Goal: Task Accomplishment & Management: Use online tool/utility

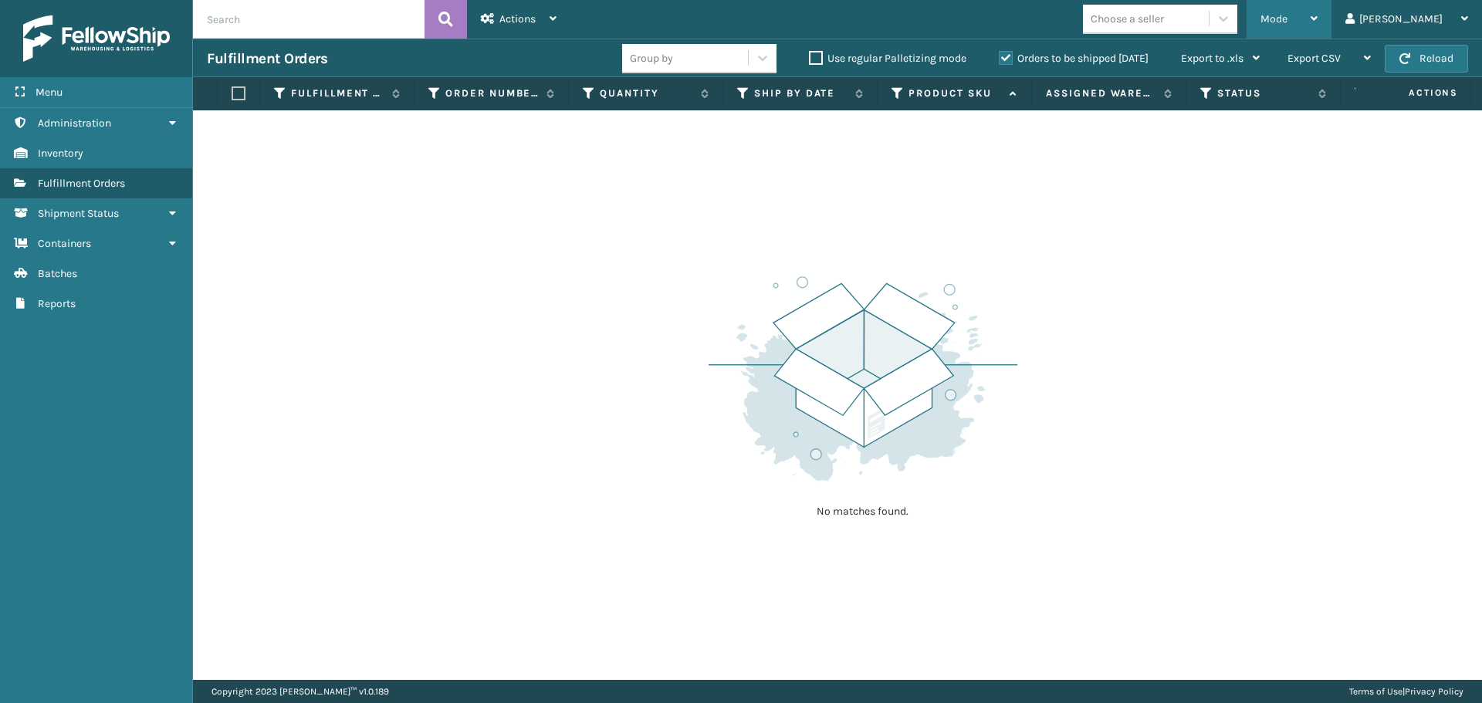
click at [1318, 7] on div "Mode" at bounding box center [1289, 19] width 57 height 39
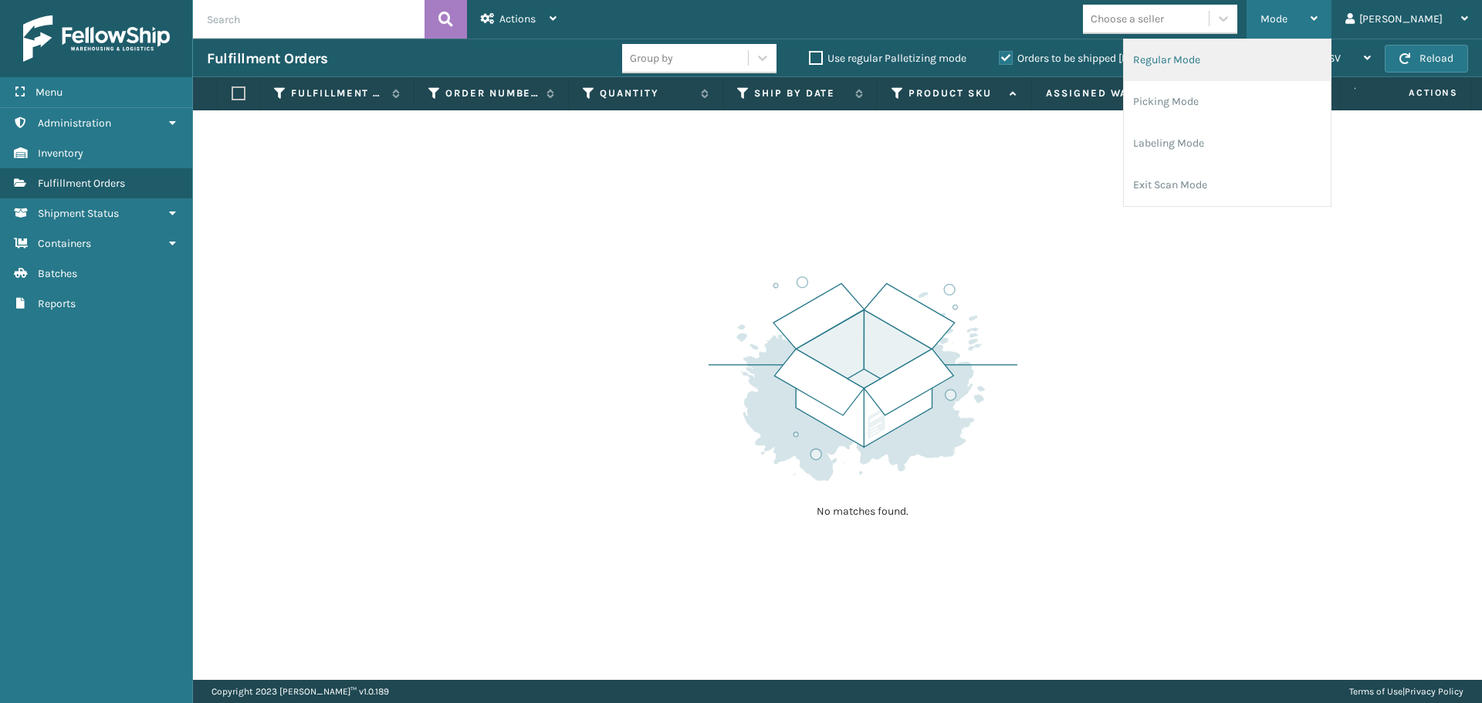
click at [1233, 66] on li "Regular Mode" at bounding box center [1227, 60] width 207 height 42
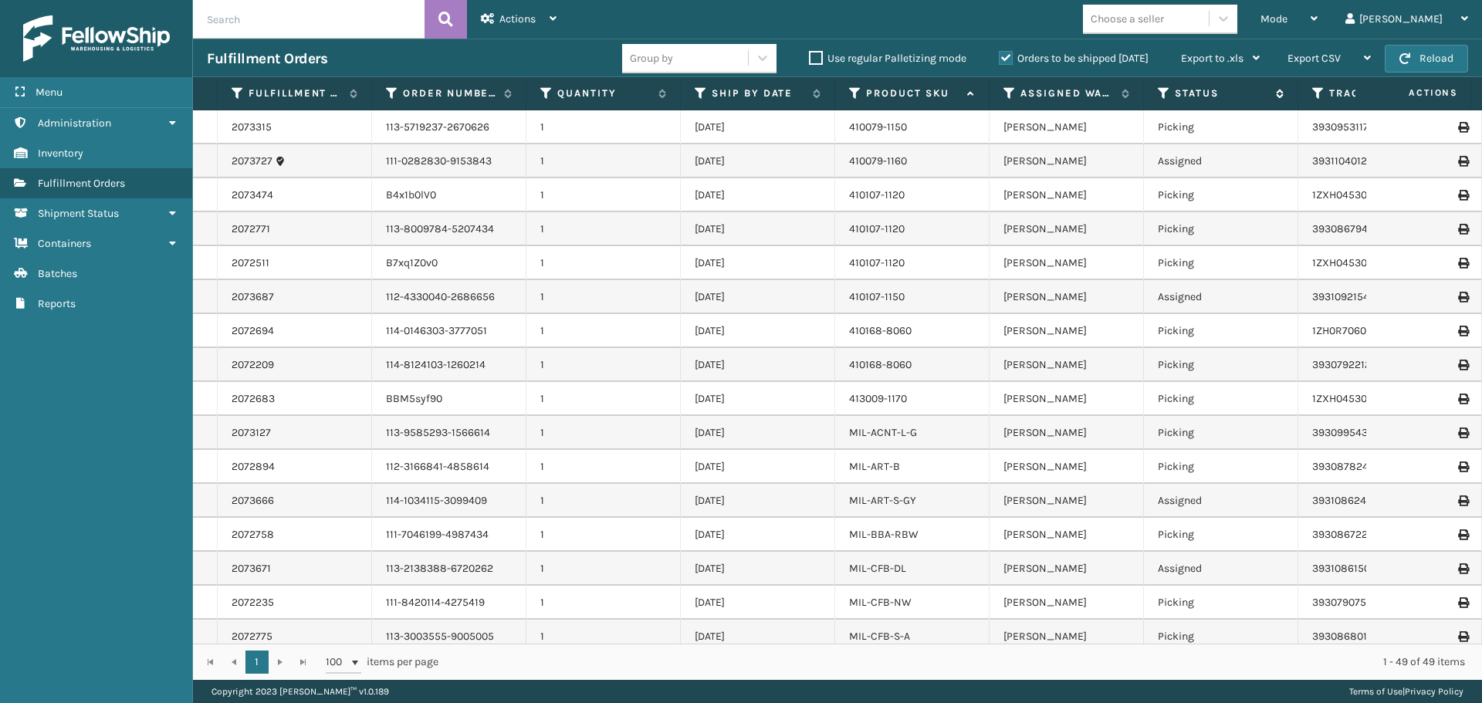
click at [1163, 90] on icon at bounding box center [1164, 93] width 12 height 14
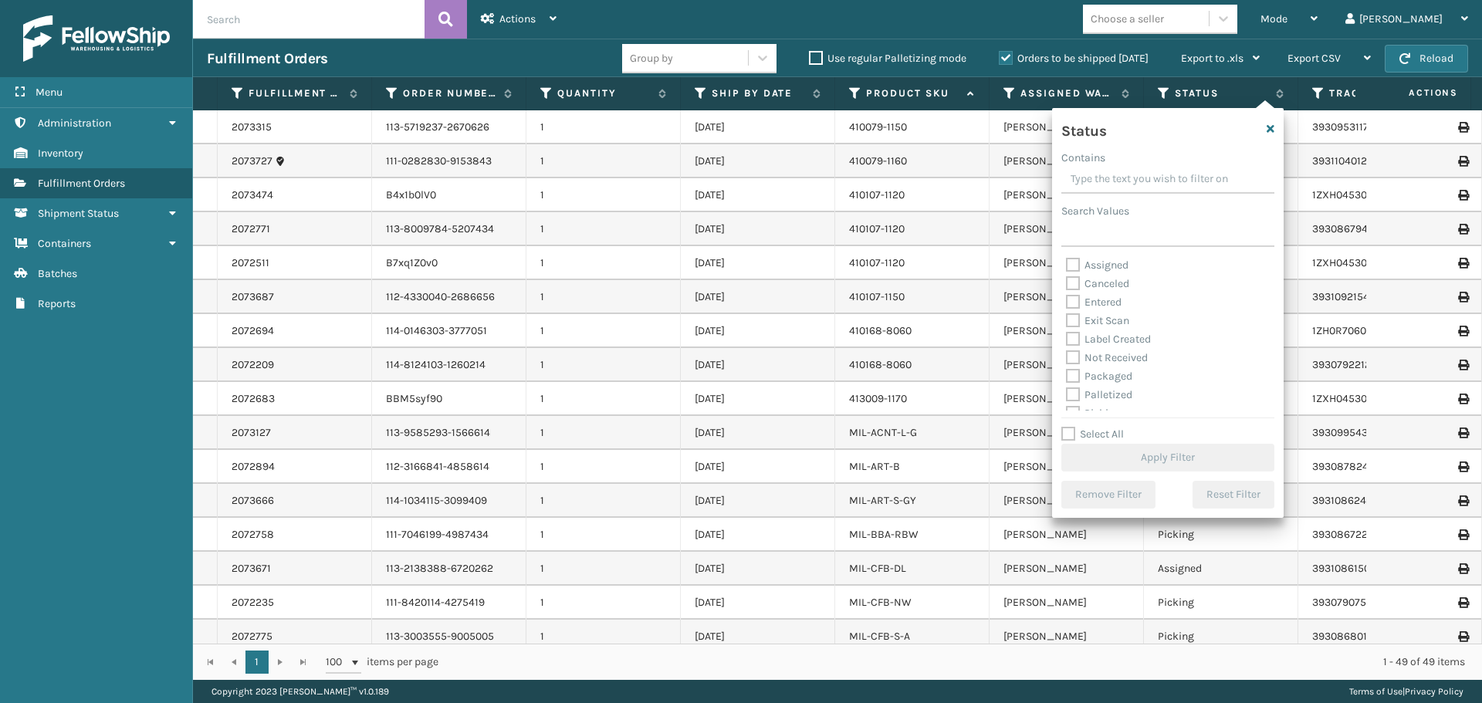
click at [1077, 264] on label "Assigned" at bounding box center [1097, 265] width 63 height 13
click at [1067, 264] on input "Assigned" at bounding box center [1066, 261] width 1 height 10
checkbox input "true"
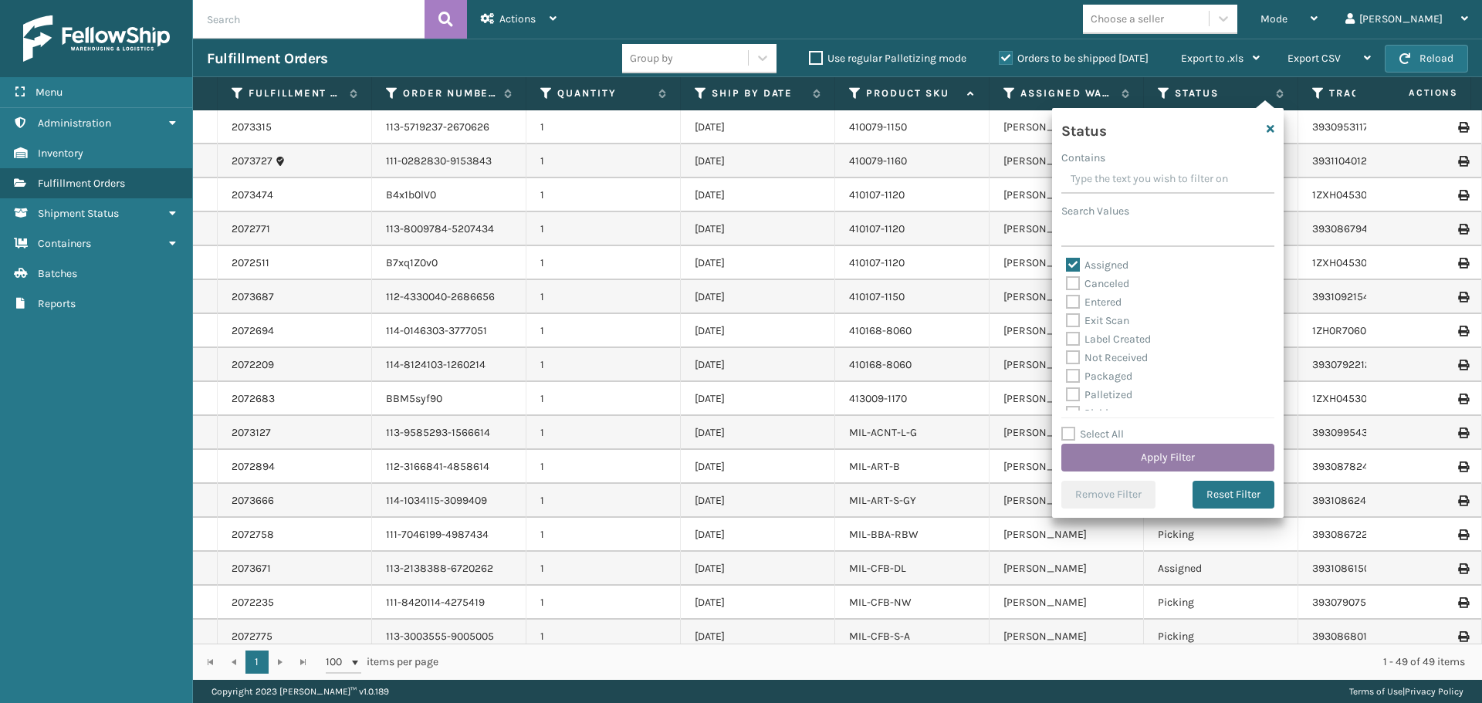
click at [1175, 466] on button "Apply Filter" at bounding box center [1168, 458] width 213 height 28
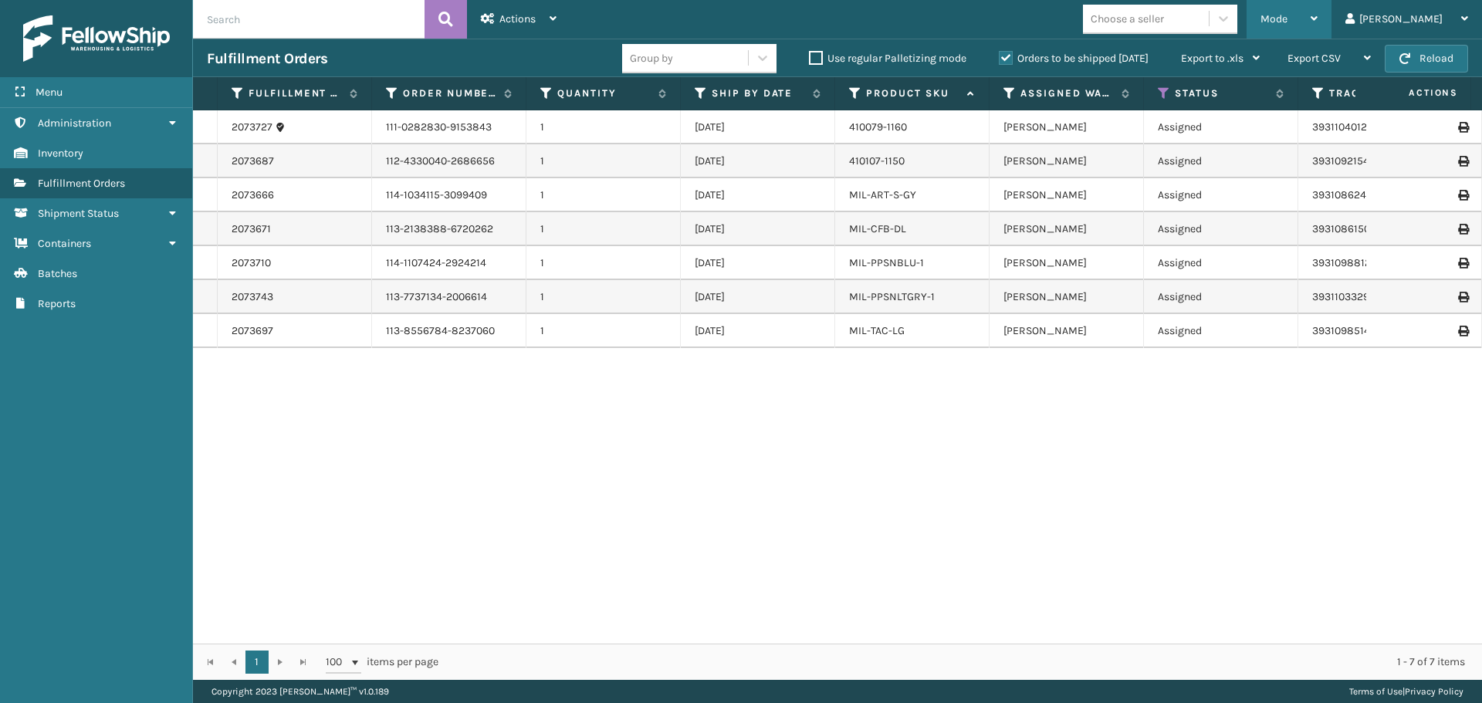
click at [1318, 12] on div "Mode" at bounding box center [1289, 19] width 57 height 39
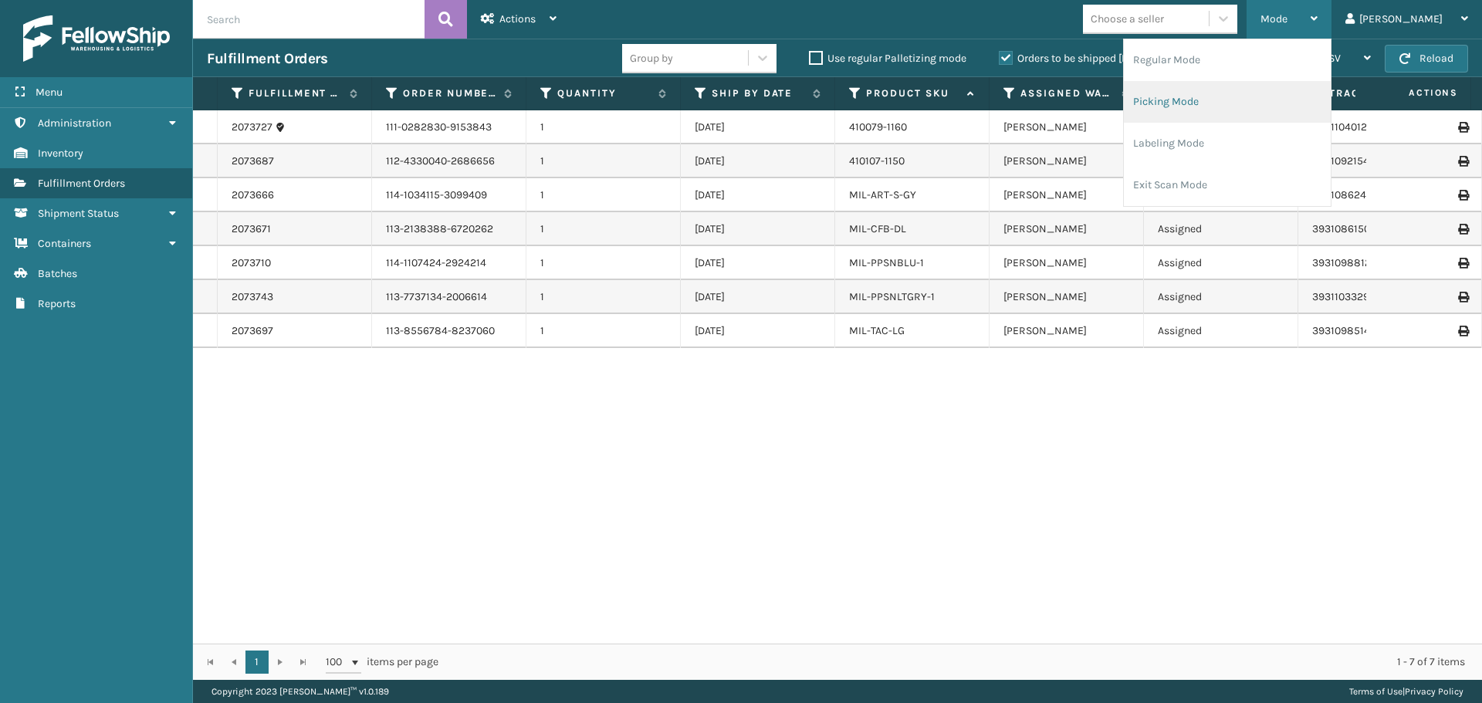
click at [1234, 107] on li "Picking Mode" at bounding box center [1227, 102] width 207 height 42
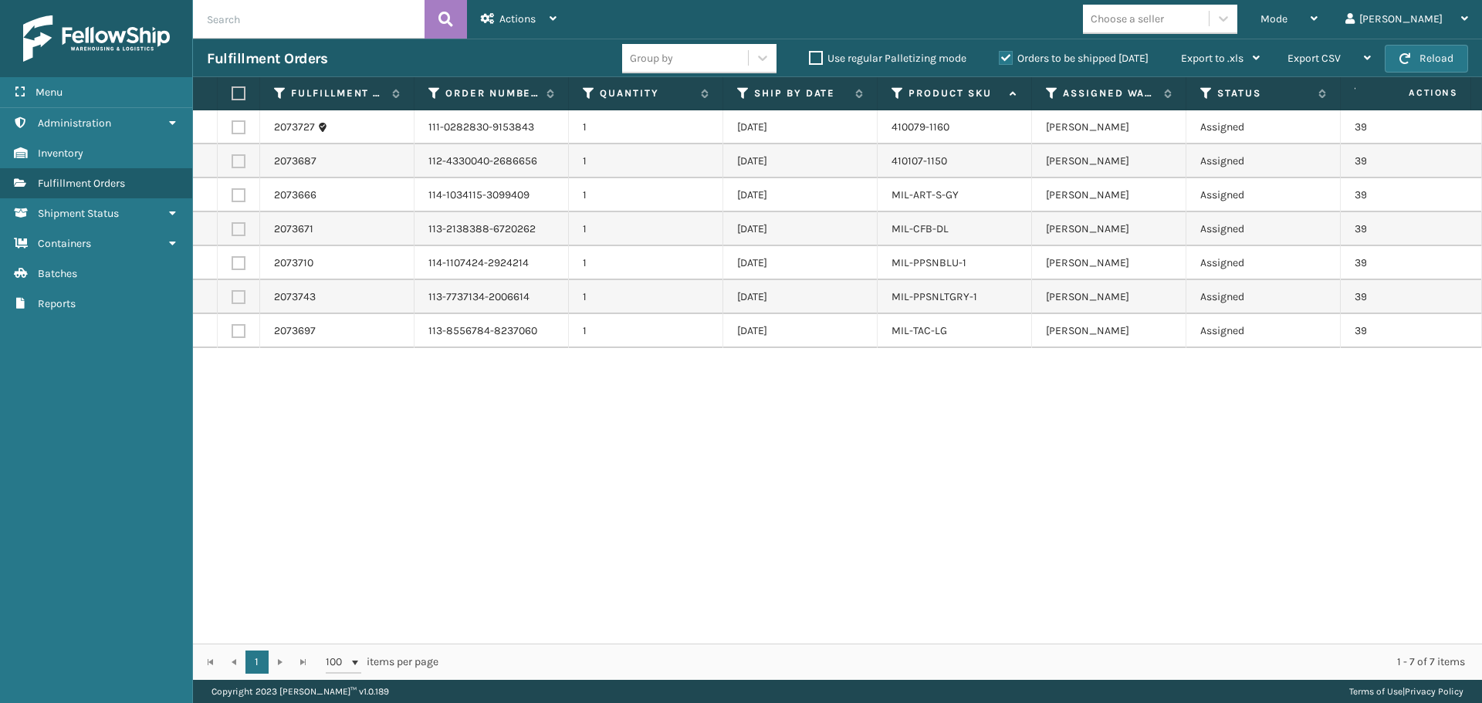
click at [241, 96] on label at bounding box center [236, 93] width 9 height 14
click at [232, 96] on input "checkbox" at bounding box center [232, 94] width 1 height 10
checkbox input "true"
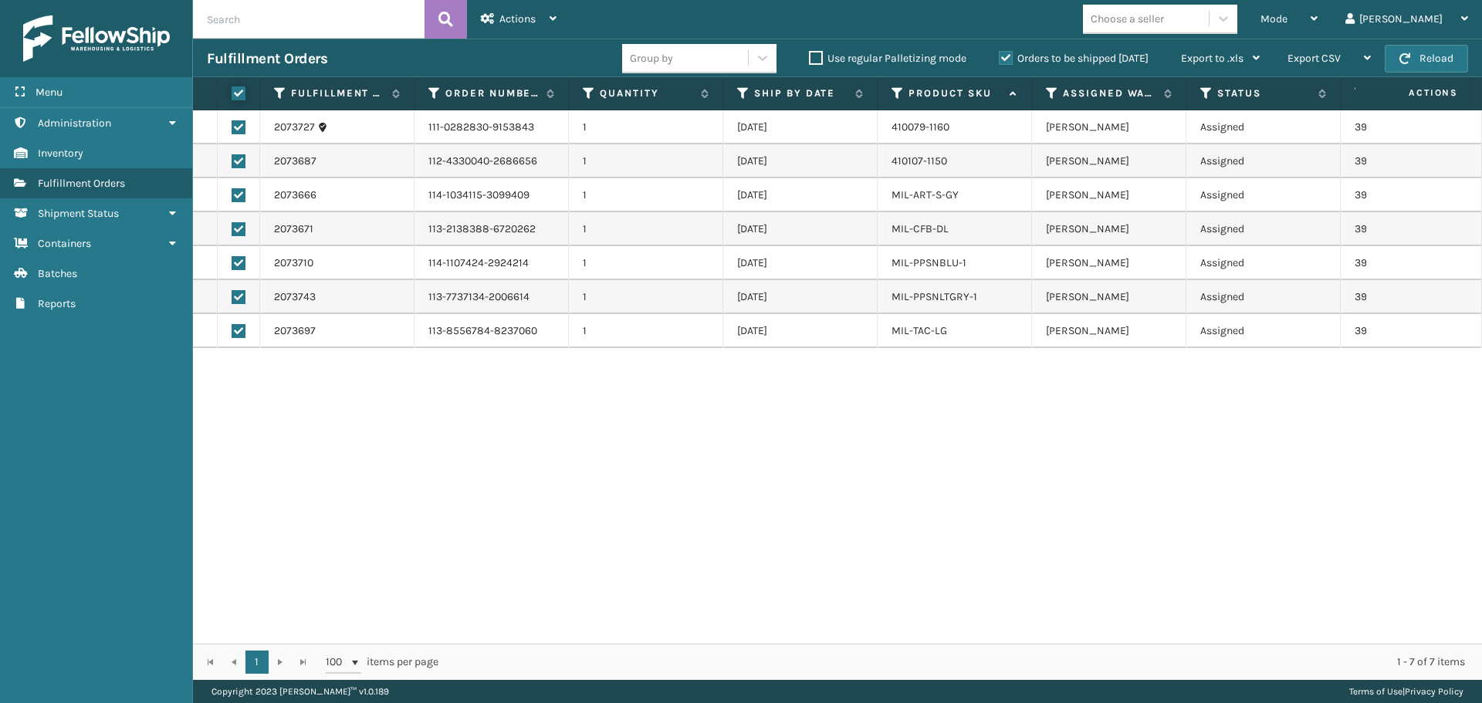
checkbox input "true"
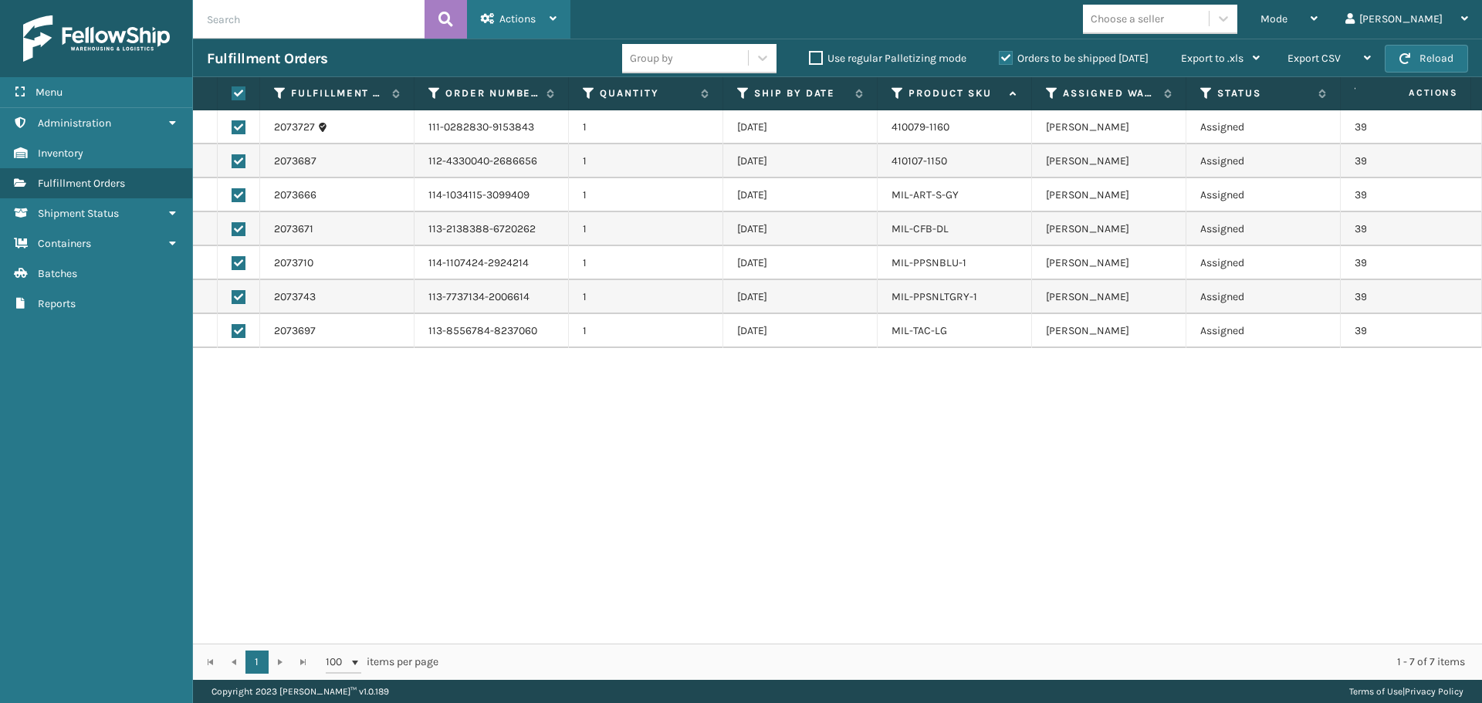
click at [558, 16] on div "Actions Settings Remove All Filters Export Labels Create Picking Batch" at bounding box center [518, 19] width 103 height 39
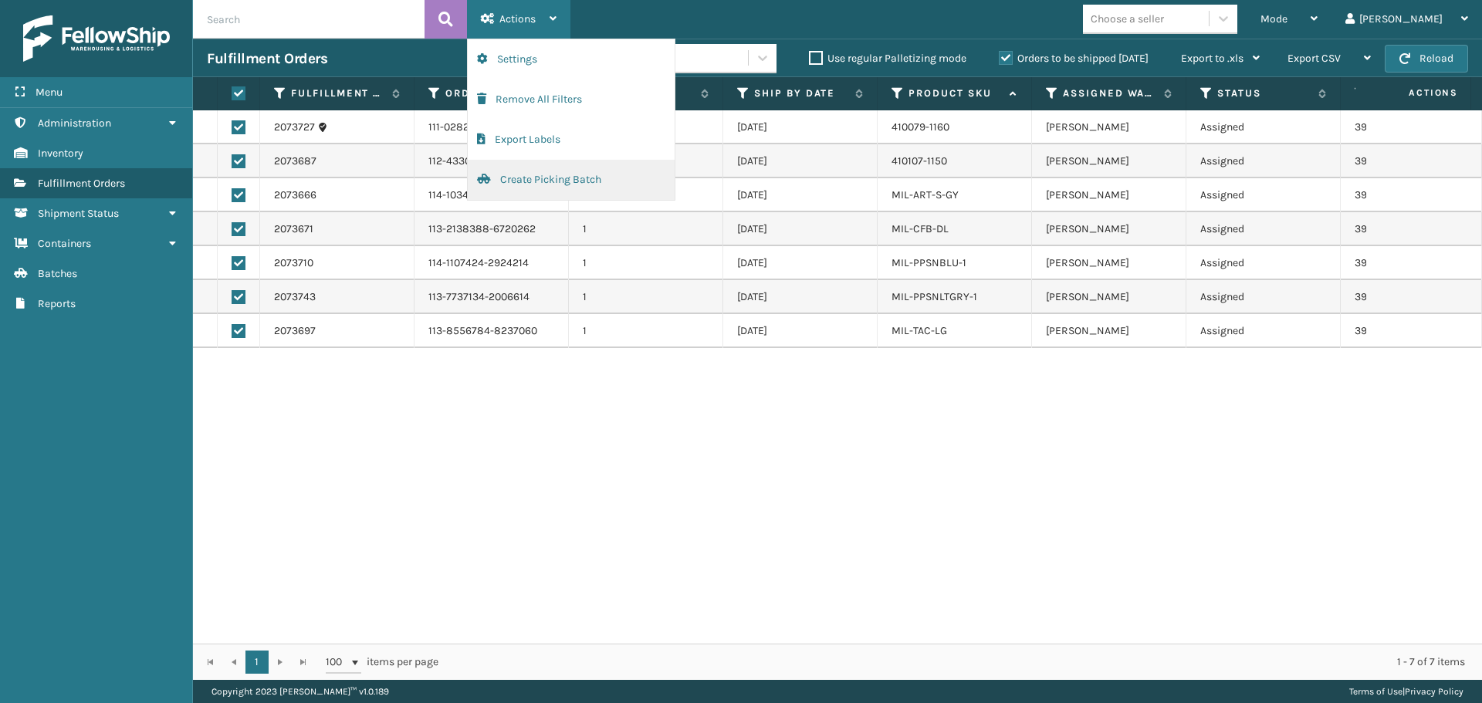
click at [533, 185] on button "Create Picking Batch" at bounding box center [571, 180] width 207 height 40
